Goal: Communication & Community: Answer question/provide support

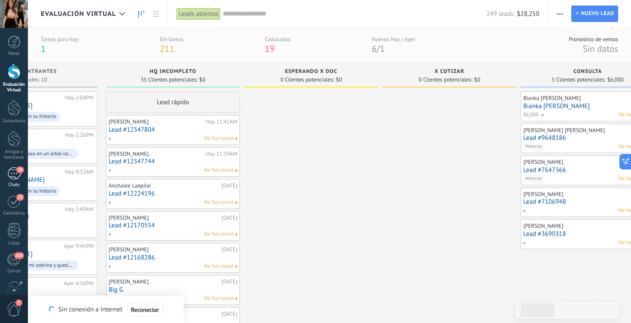
click at [8, 180] on link "28 Chats" at bounding box center [14, 178] width 28 height 21
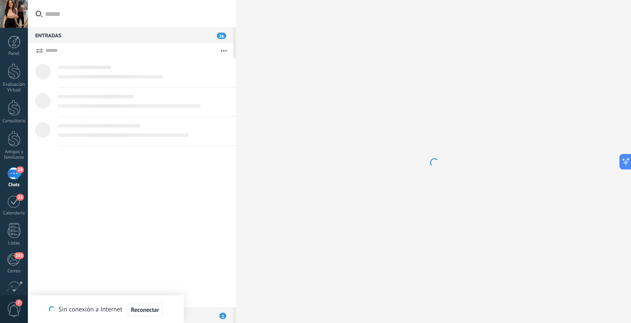
scroll to position [8, 0]
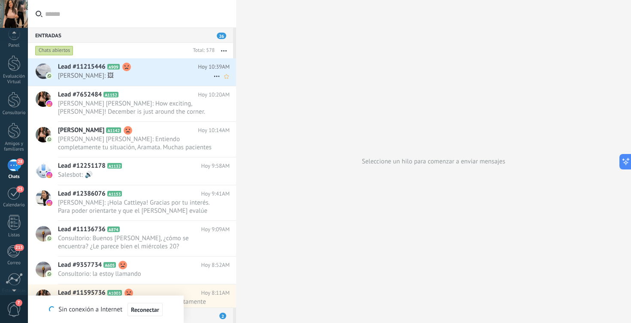
click at [86, 76] on span "[PERSON_NAME]: 🖼" at bounding box center [136, 76] width 156 height 8
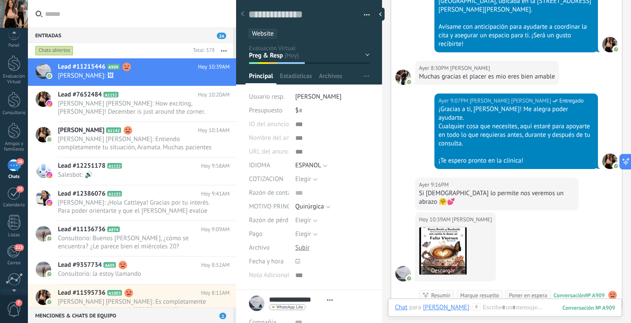
scroll to position [3451, 0]
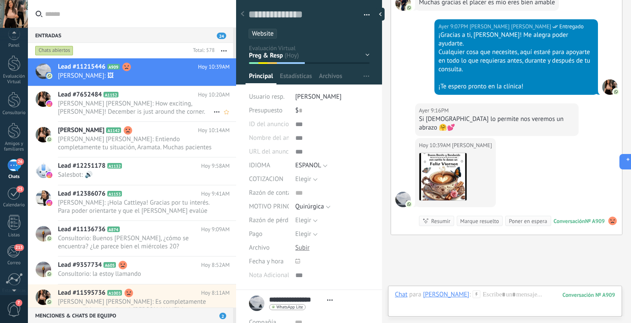
click at [193, 106] on span "[PERSON_NAME] [PERSON_NAME]: How exciting, [PERSON_NAME]! December is just arou…" at bounding box center [136, 108] width 156 height 16
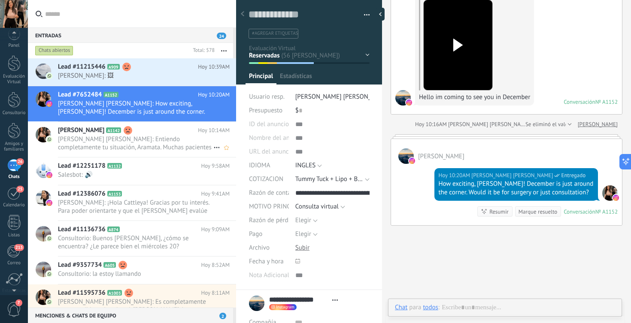
scroll to position [13, 0]
click at [168, 154] on div "Aramata Sissoko A1142 Hoy 10:14AM [PERSON_NAME] [PERSON_NAME]: Entiendo complet…" at bounding box center [147, 139] width 178 height 35
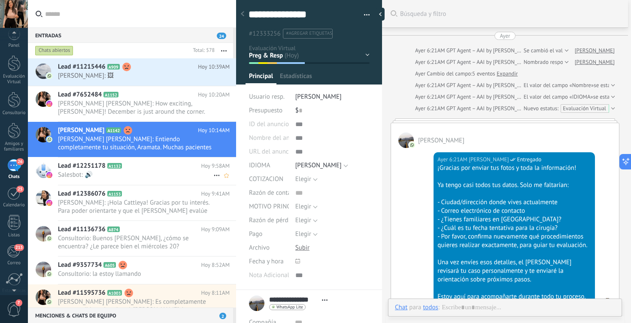
scroll to position [2478, 0]
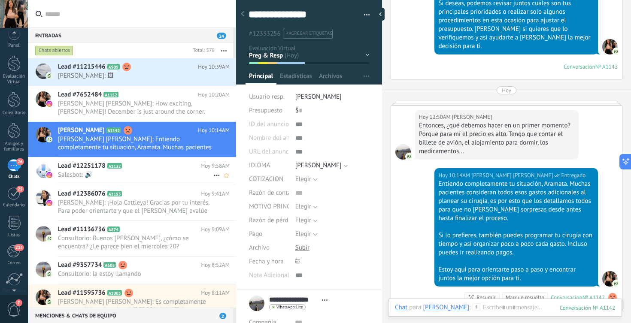
click at [168, 175] on span "Salesbot: 🔊" at bounding box center [136, 175] width 156 height 8
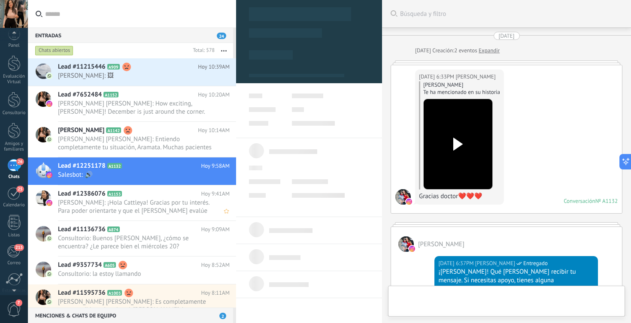
scroll to position [9, 0]
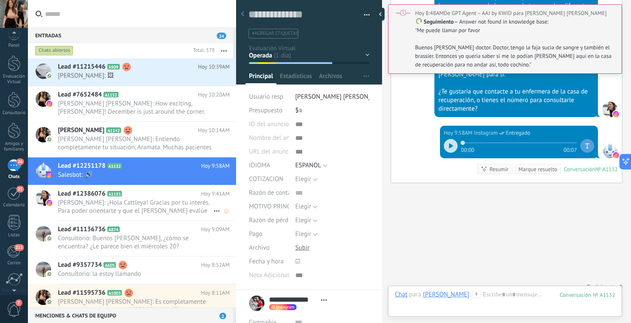
click at [162, 205] on span "[PERSON_NAME]: ¡Hola Cattleya! Gracias por tu interés. Para poder orientarte y …" at bounding box center [136, 207] width 156 height 16
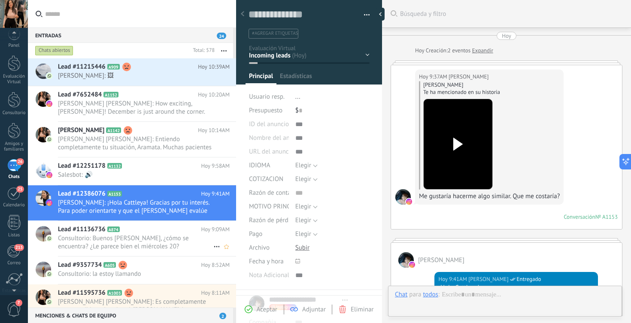
scroll to position [268, 0]
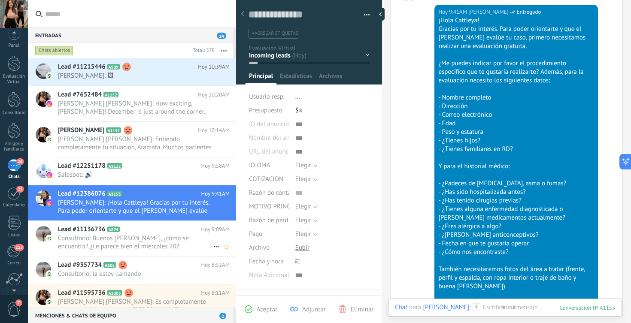
click at [162, 228] on h2 "Lead #11136736 A874" at bounding box center [129, 230] width 143 height 9
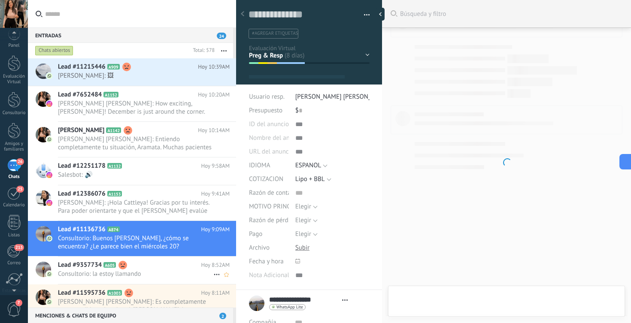
scroll to position [13, 0]
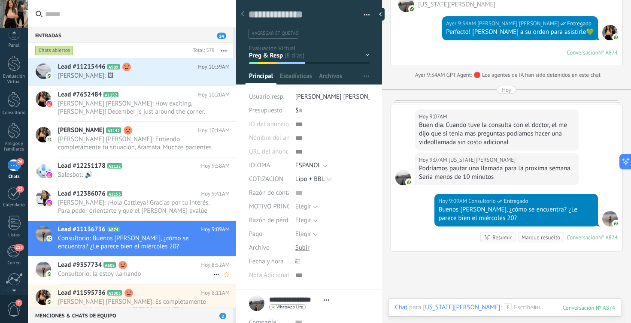
click at [156, 264] on h2 "Lead #9357734 A605" at bounding box center [129, 265] width 143 height 9
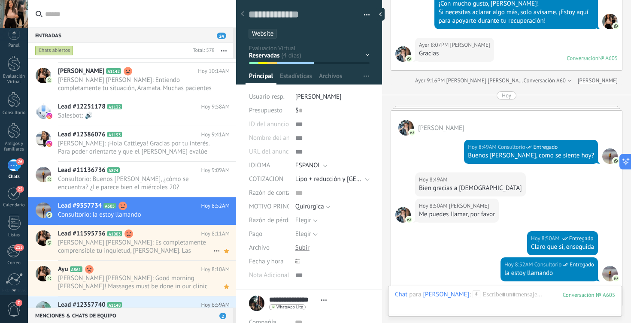
scroll to position [2628, 0]
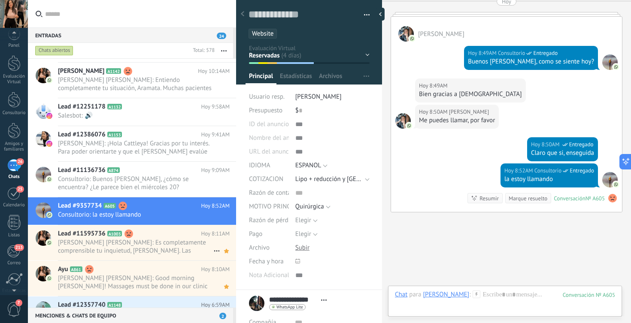
click at [148, 239] on span "[PERSON_NAME] [PERSON_NAME]: Es completamente comprensible tu inquietud, [PERSO…" at bounding box center [136, 247] width 156 height 16
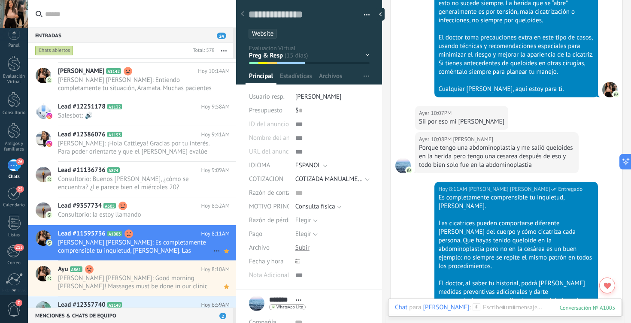
scroll to position [86, 0]
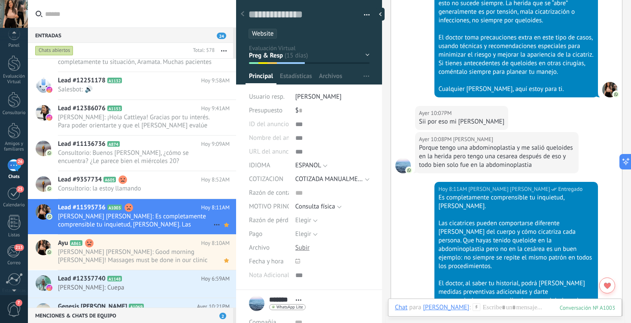
click at [148, 239] on h2 "Ayu A861" at bounding box center [129, 243] width 143 height 9
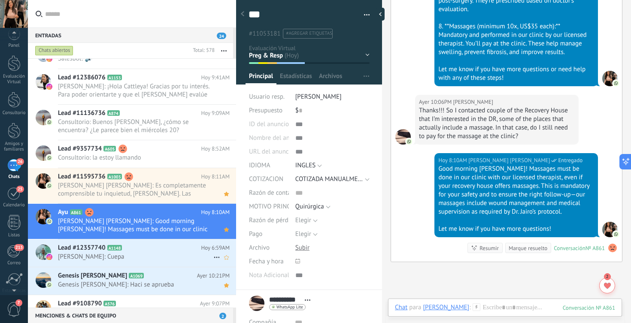
click at [148, 247] on h2 "Lead #12357740 A1148" at bounding box center [129, 248] width 143 height 9
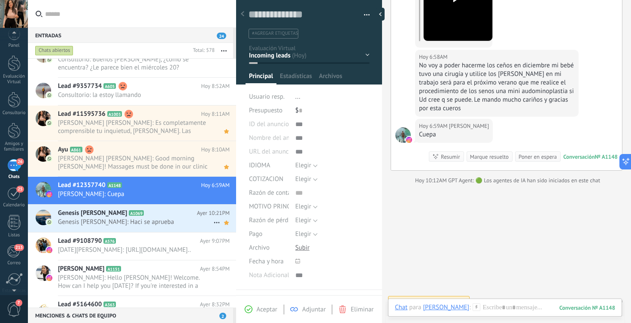
click at [147, 231] on div "Genesis [PERSON_NAME] A1069 Ayer 10:21PM Genesis [PERSON_NAME]: Haci se aprueba" at bounding box center [147, 218] width 178 height 27
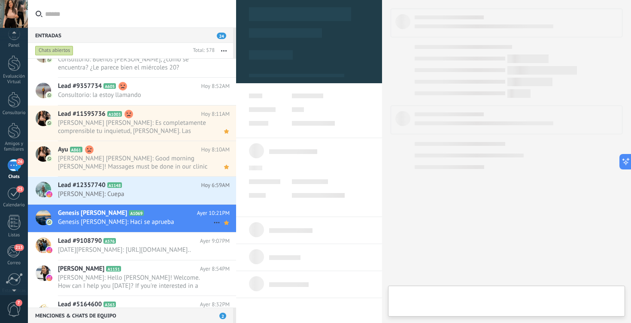
type textarea "**********"
